Goal: Task Accomplishment & Management: Manage account settings

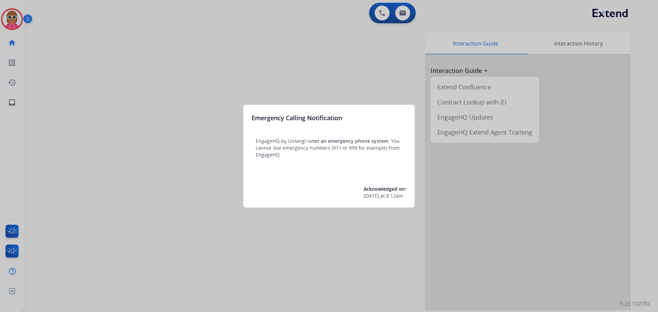
click at [199, 222] on div at bounding box center [329, 156] width 658 height 312
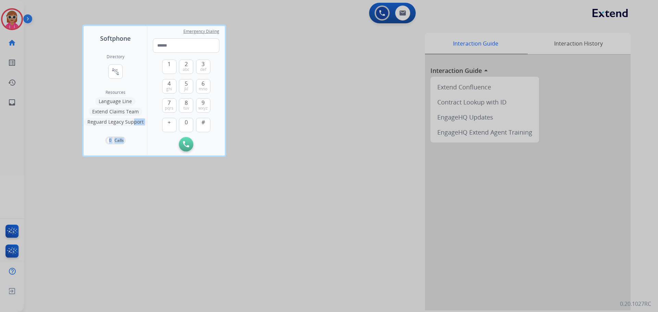
click at [129, 119] on div "Directory connect_without_contact Resource Directory Resources Language Line Ex…" at bounding box center [115, 99] width 63 height 112
click at [59, 95] on div at bounding box center [329, 156] width 658 height 312
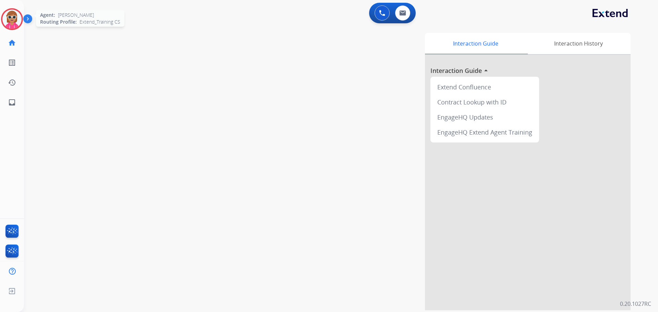
click at [18, 23] on img at bounding box center [11, 19] width 19 height 19
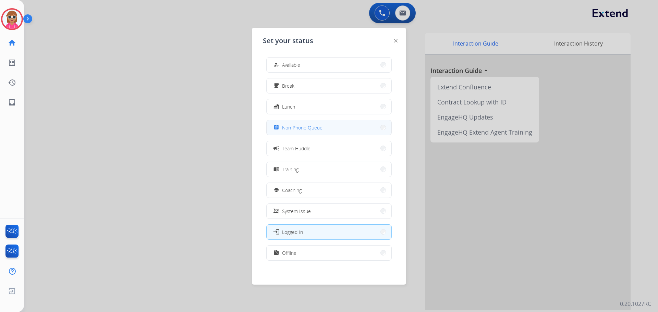
click at [311, 134] on button "assignment Non-Phone Queue" at bounding box center [329, 127] width 125 height 15
